Goal: Navigation & Orientation: Find specific page/section

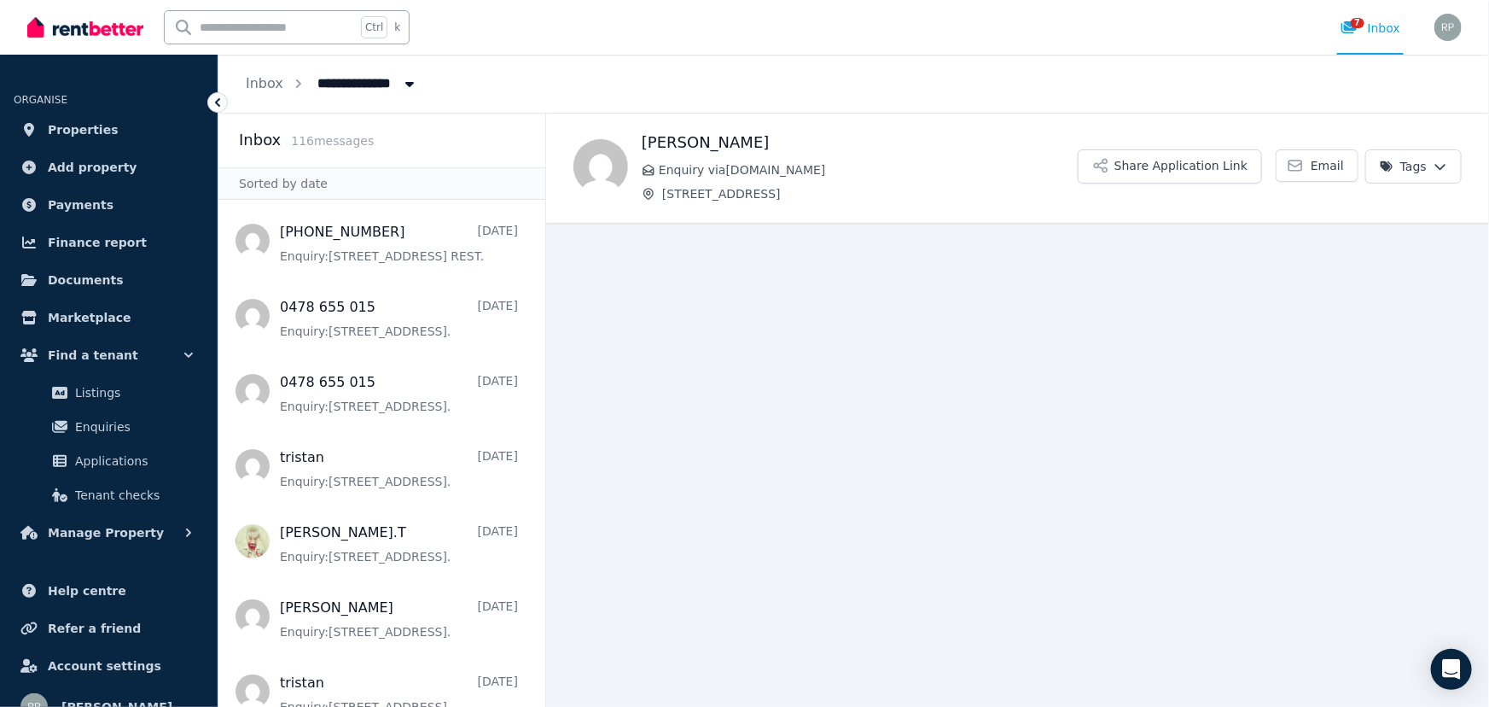
click at [94, 29] on img at bounding box center [85, 28] width 116 height 26
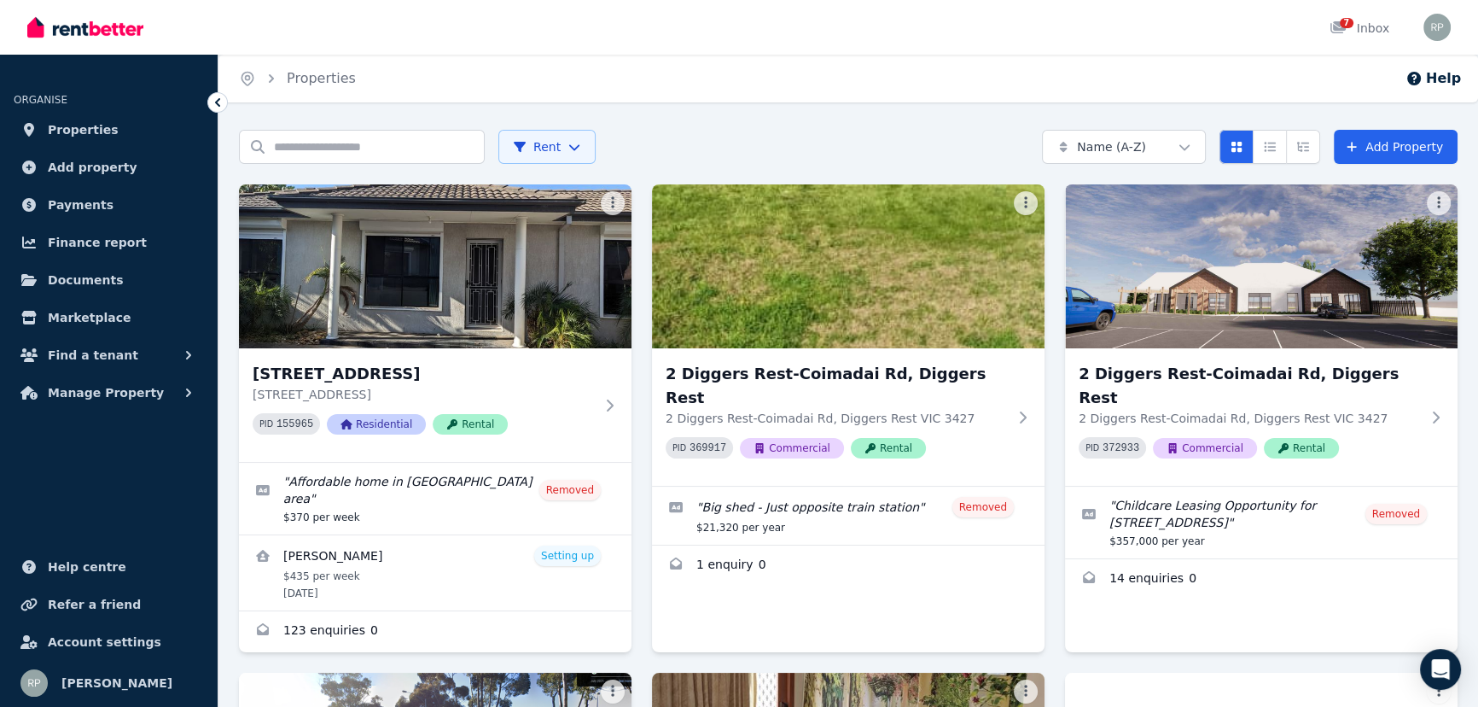
click at [45, 27] on img at bounding box center [85, 28] width 116 height 26
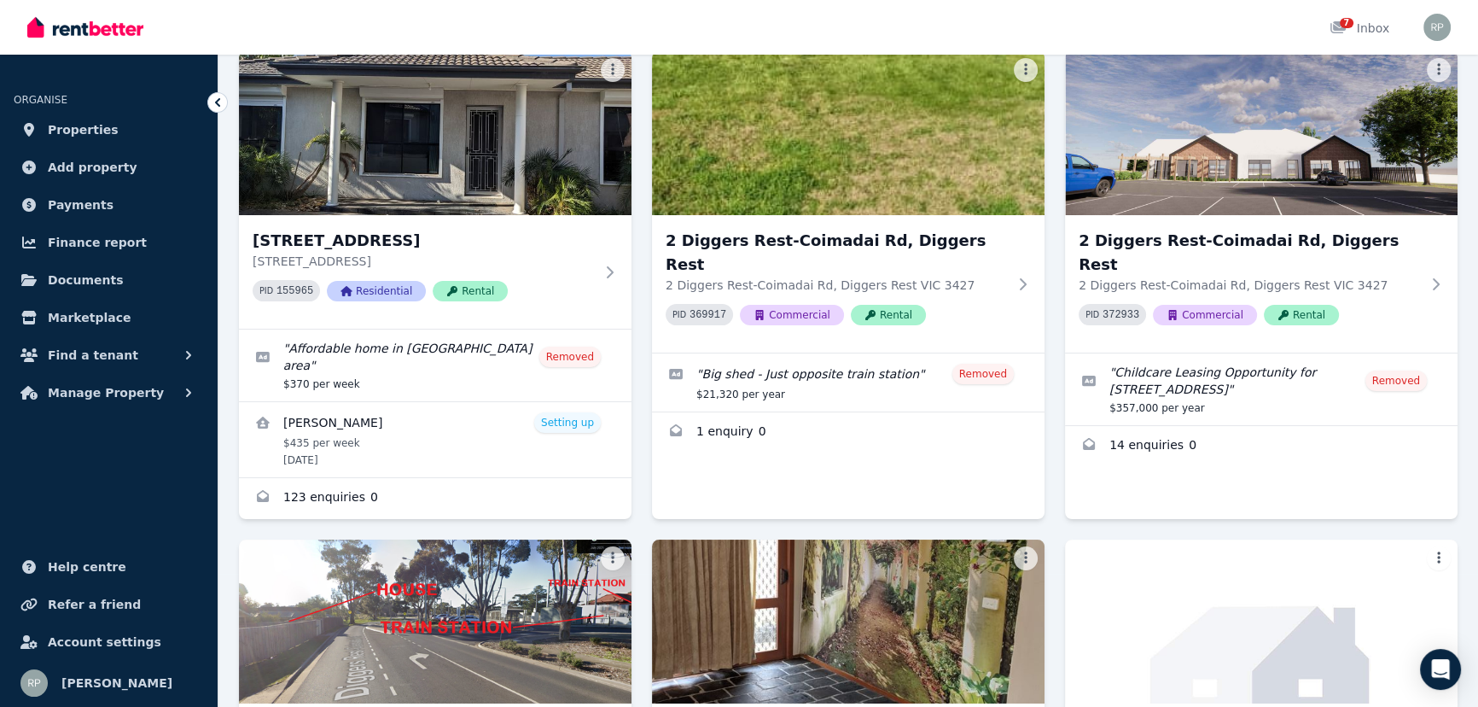
scroll to position [468, 0]
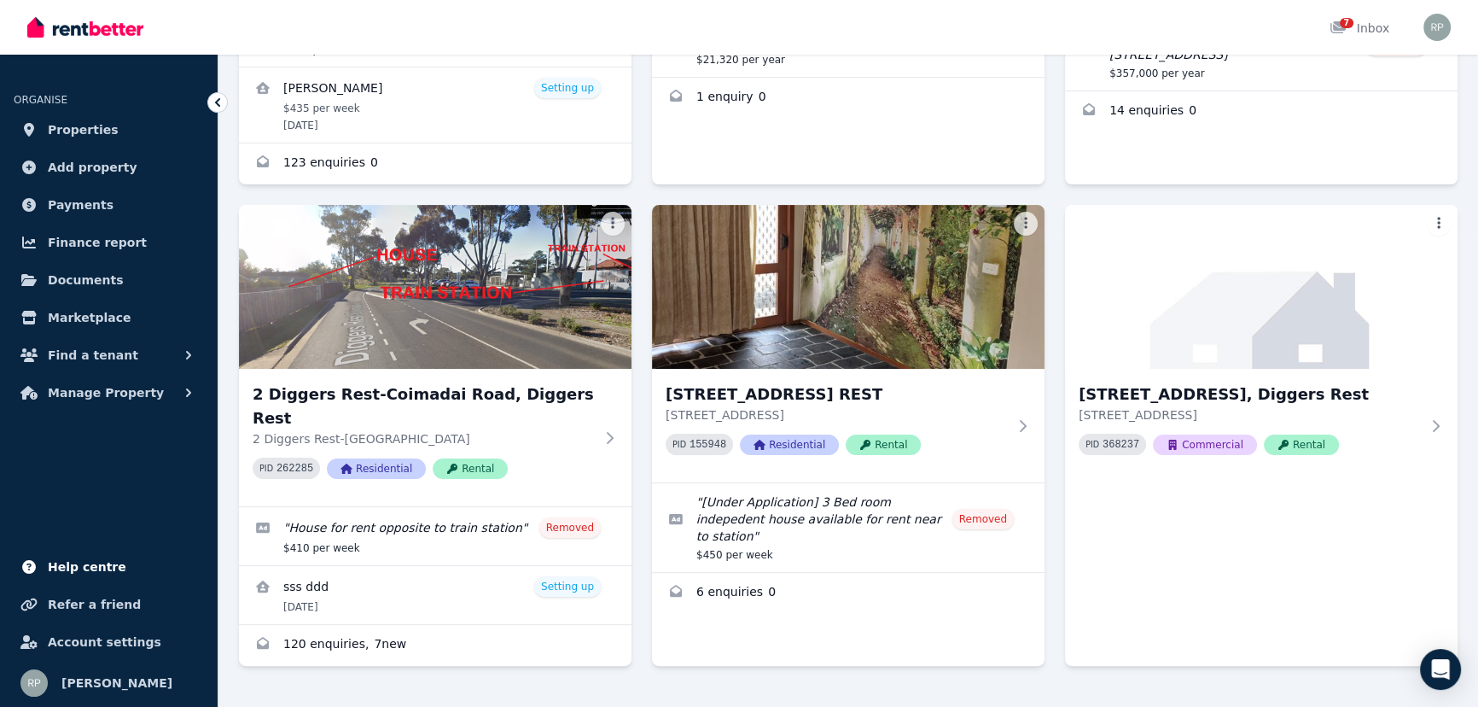
click at [61, 559] on span "Help centre" at bounding box center [87, 567] width 79 height 20
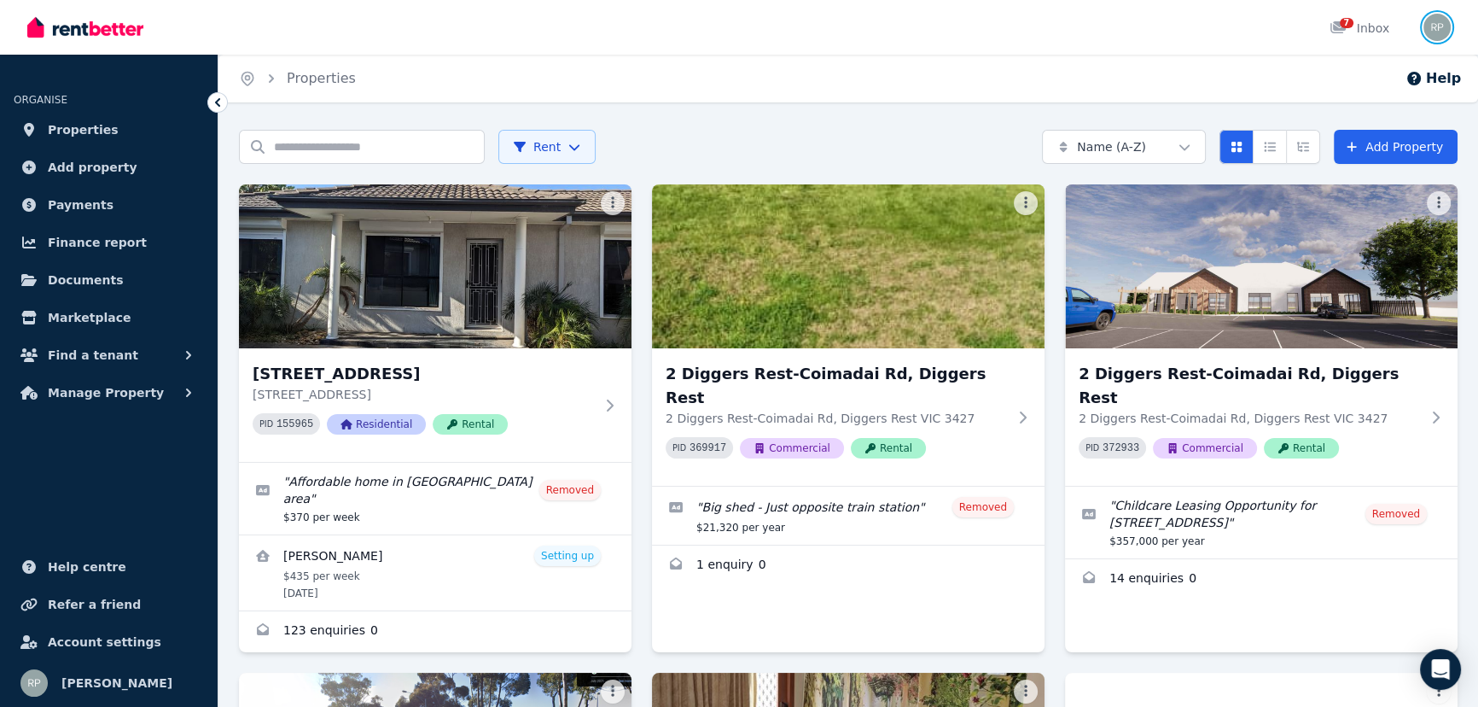
click at [1443, 26] on img "button" at bounding box center [1437, 27] width 27 height 27
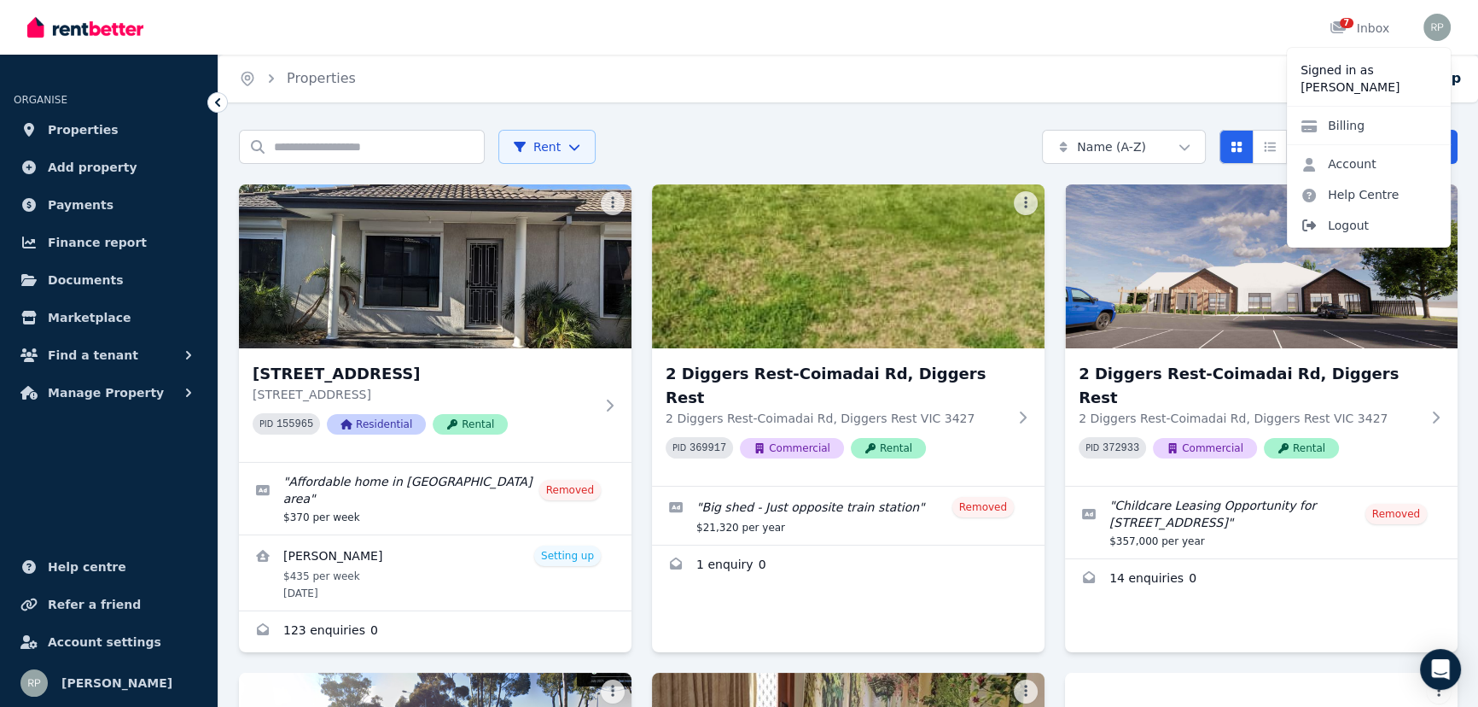
click at [1336, 230] on span "Logout" at bounding box center [1369, 225] width 164 height 31
